Goal: Navigation & Orientation: Understand site structure

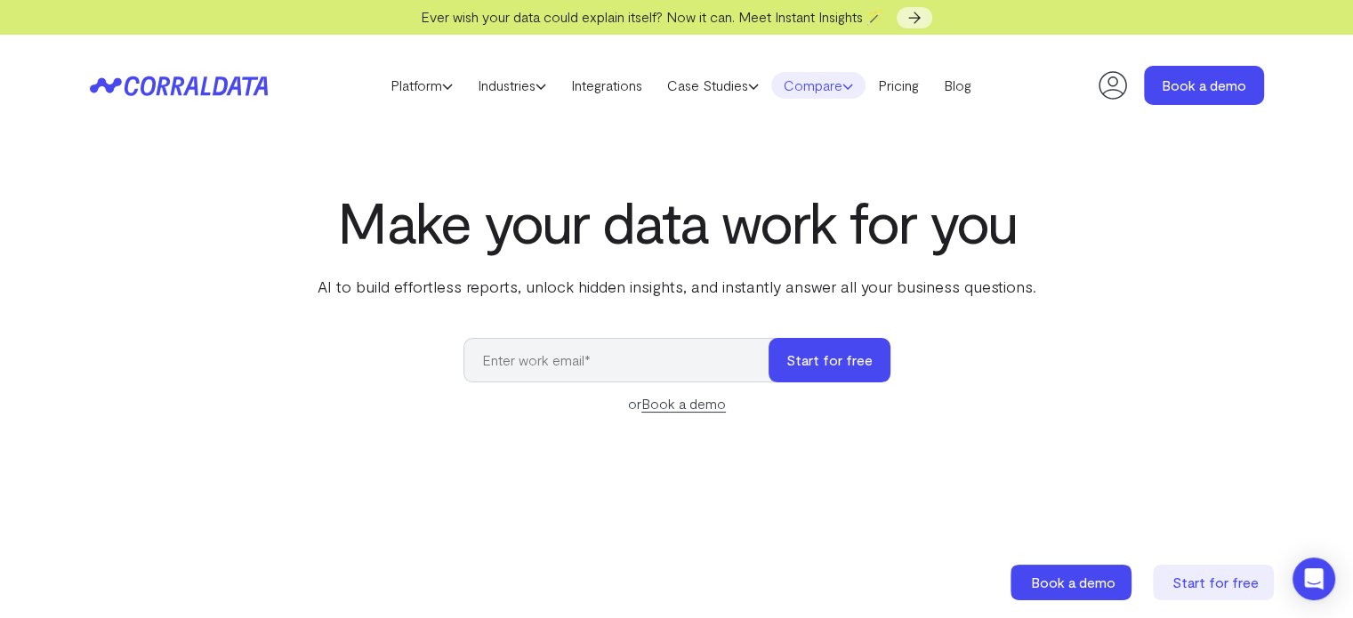
click at [844, 85] on link "Compare" at bounding box center [818, 85] width 94 height 27
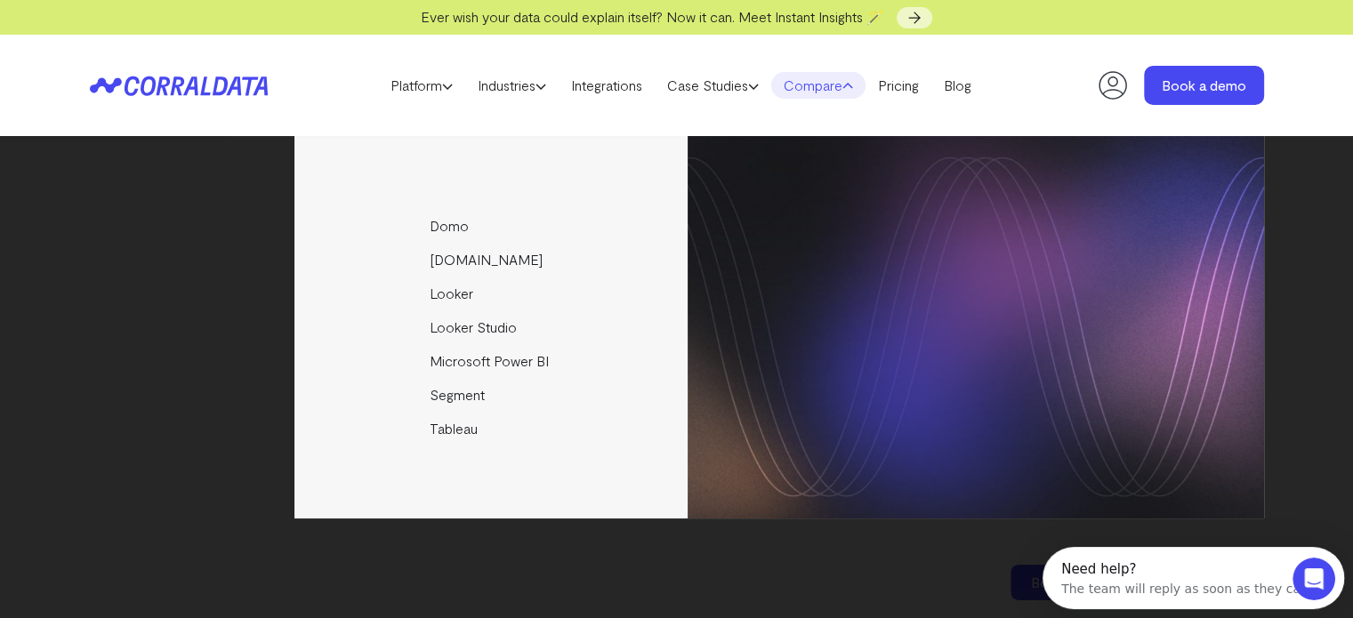
click at [844, 85] on link "Compare" at bounding box center [818, 85] width 94 height 27
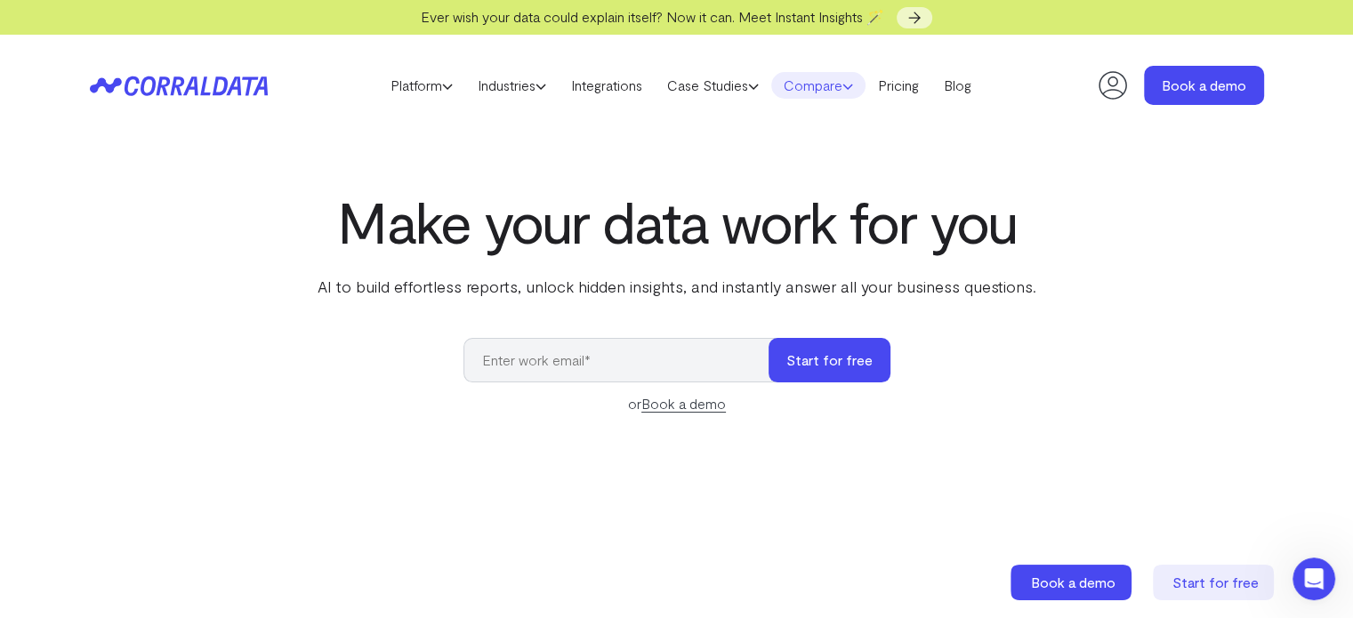
click at [866, 87] on link "Compare" at bounding box center [818, 85] width 94 height 27
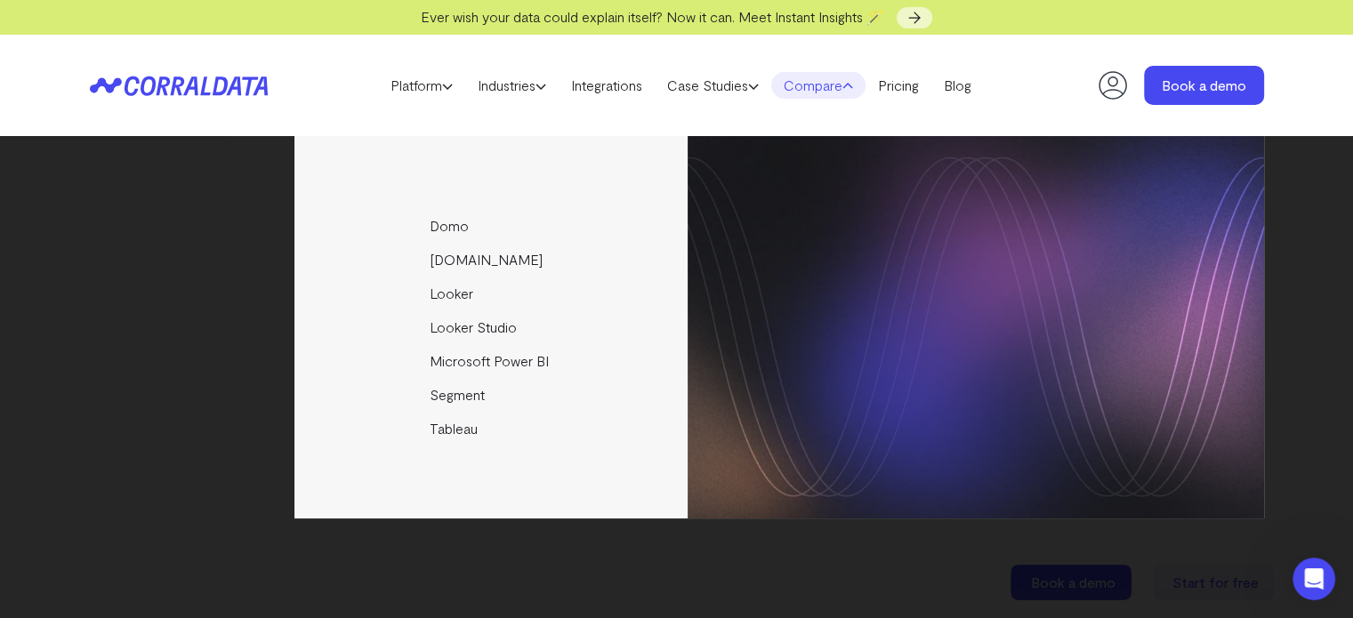
click at [846, 86] on link "Compare" at bounding box center [818, 85] width 94 height 27
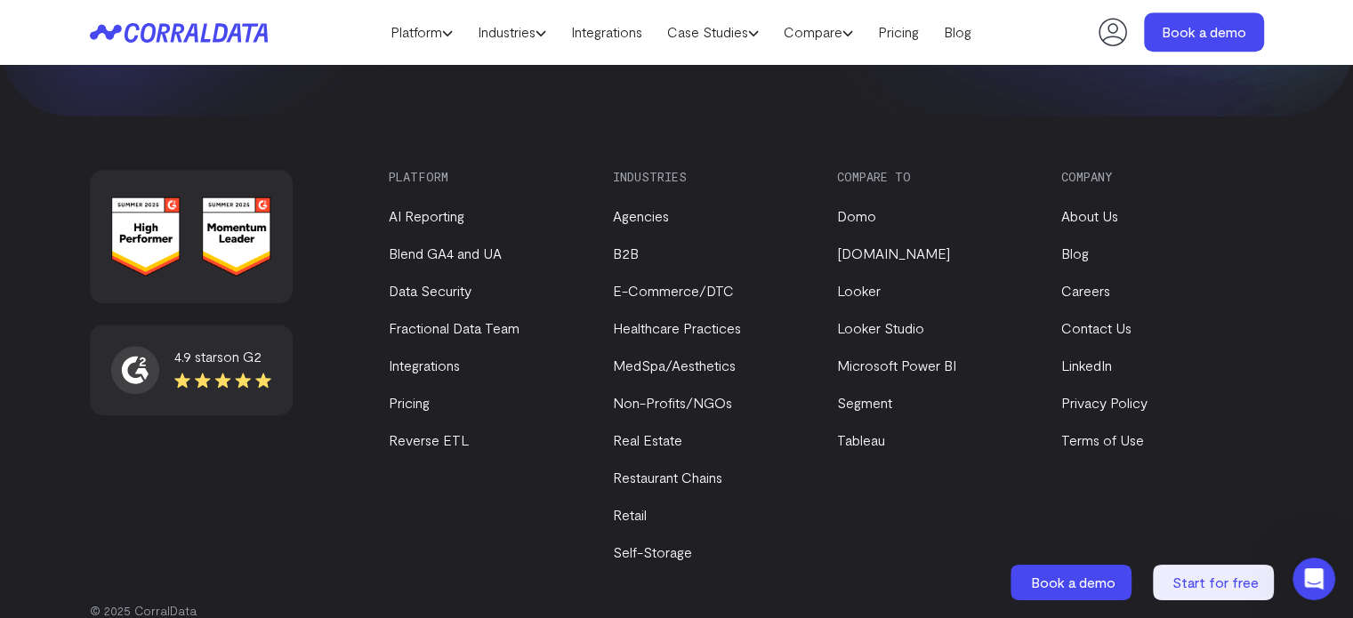
scroll to position [7752, 0]
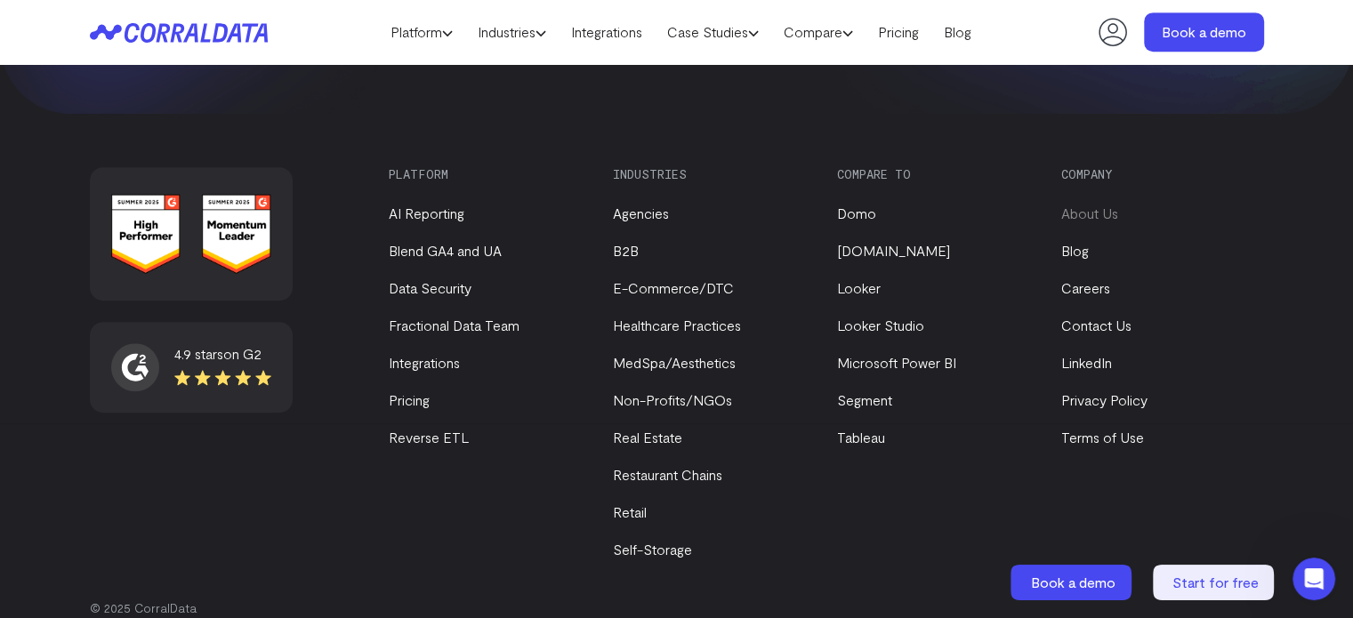
click at [1100, 205] on link "About Us" at bounding box center [1090, 213] width 57 height 17
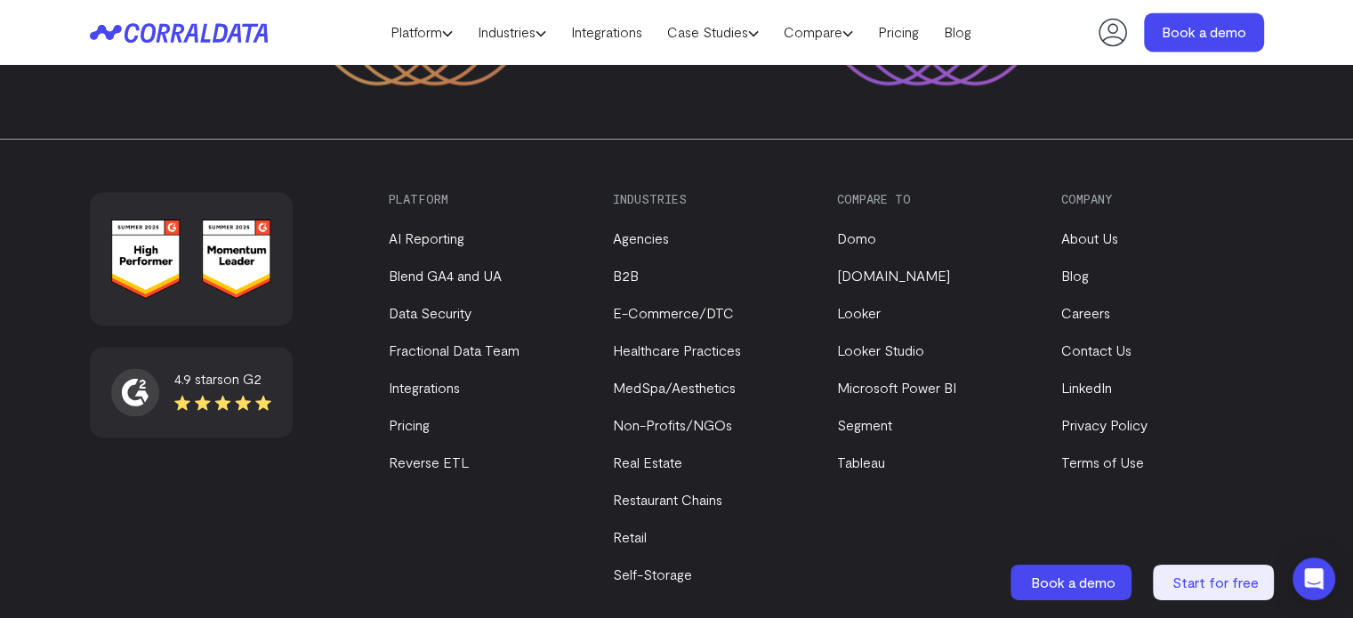
scroll to position [2570, 0]
click at [1097, 379] on link "LinkedIn" at bounding box center [1087, 387] width 51 height 17
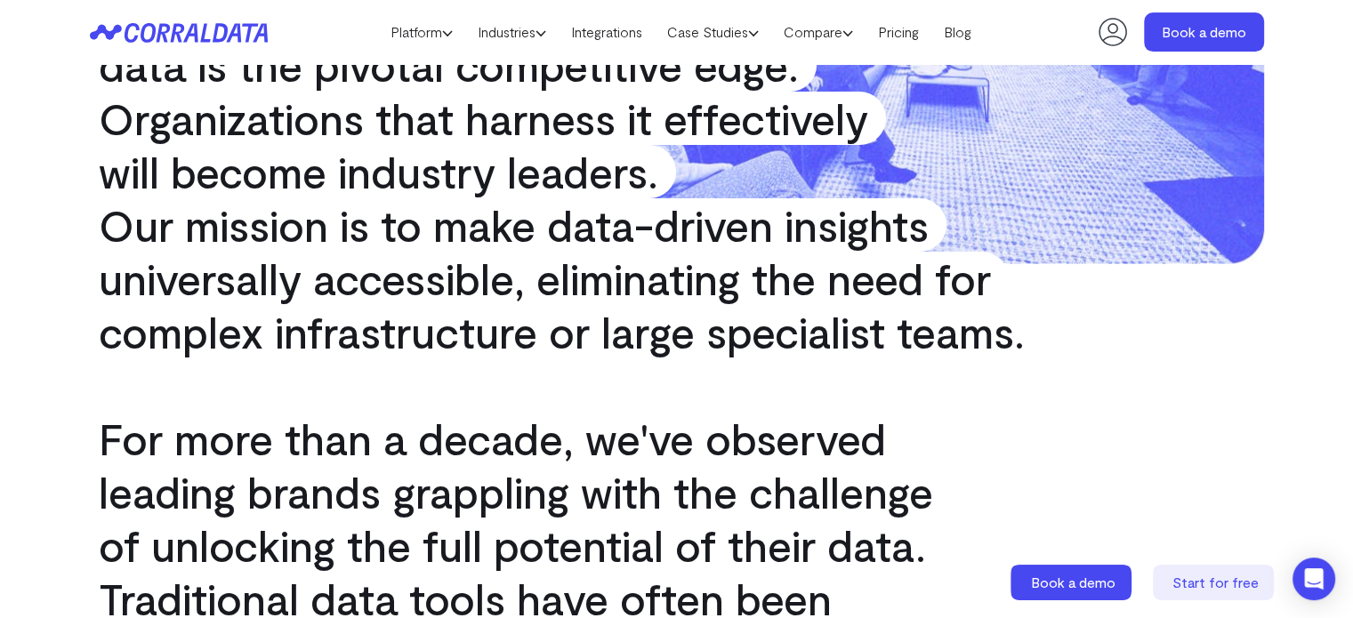
scroll to position [0, 0]
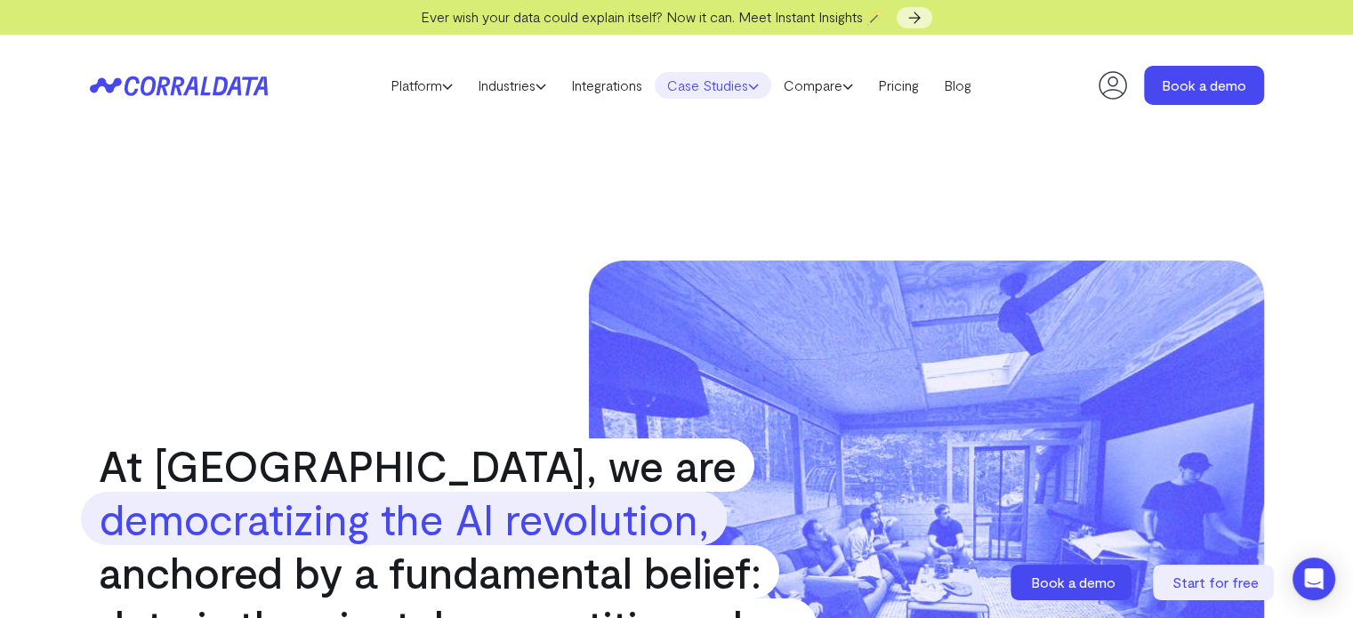
click at [732, 91] on link "Case Studies" at bounding box center [713, 85] width 117 height 27
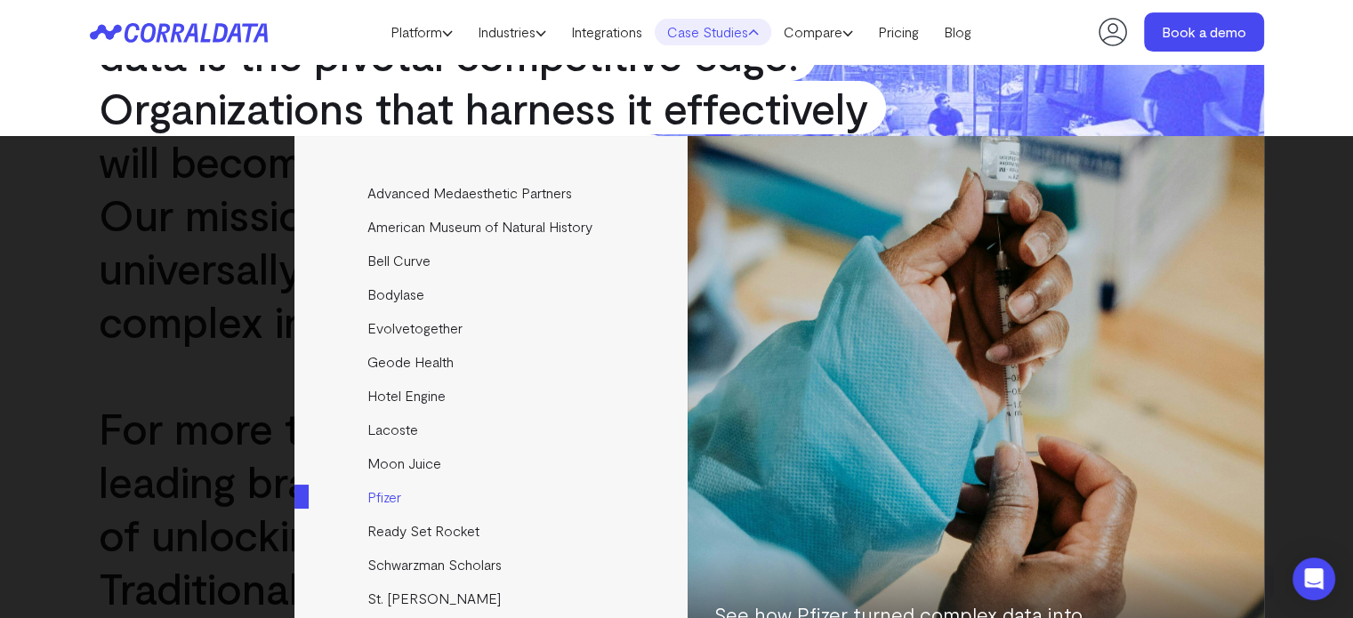
scroll to position [536, 0]
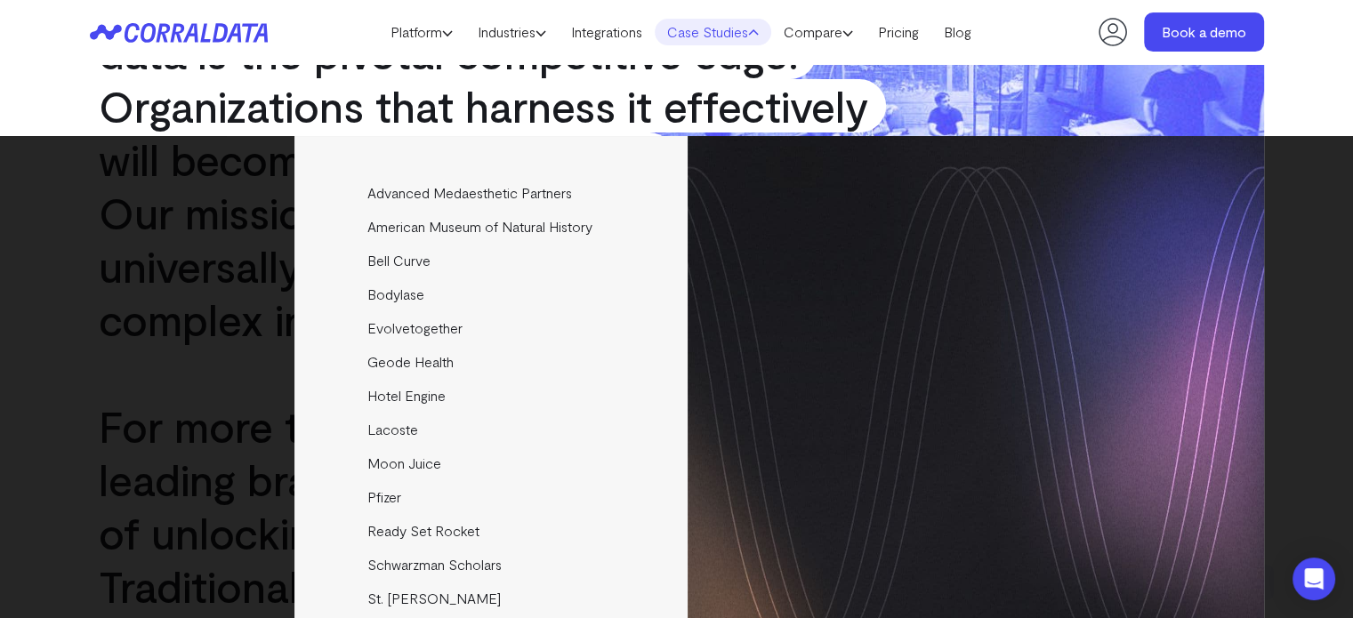
click at [189, 31] on icon at bounding box center [167, 32] width 86 height 20
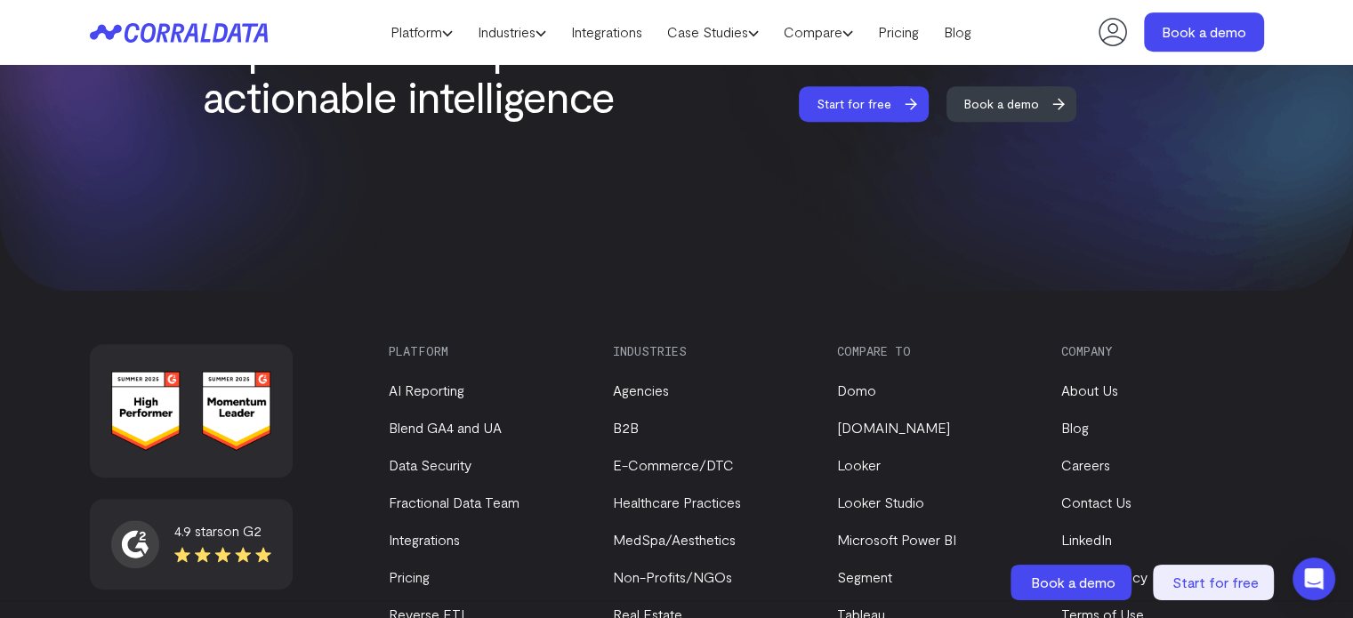
scroll to position [7577, 0]
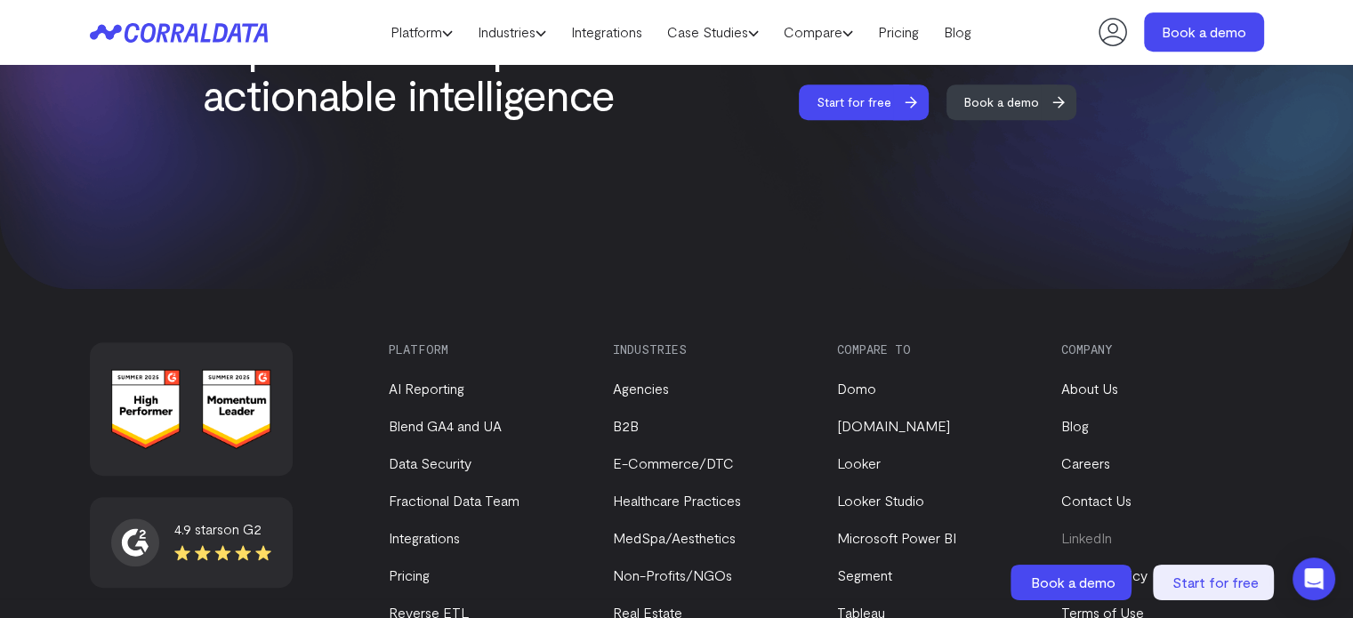
click at [1082, 529] on link "LinkedIn" at bounding box center [1087, 537] width 51 height 17
